Goal: Task Accomplishment & Management: Use online tool/utility

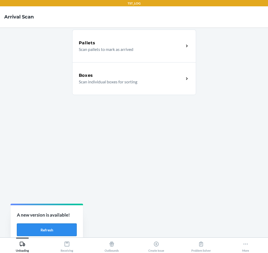
click at [49, 233] on button "Refresh" at bounding box center [47, 229] width 60 height 13
